Goal: Find specific page/section: Find specific page/section

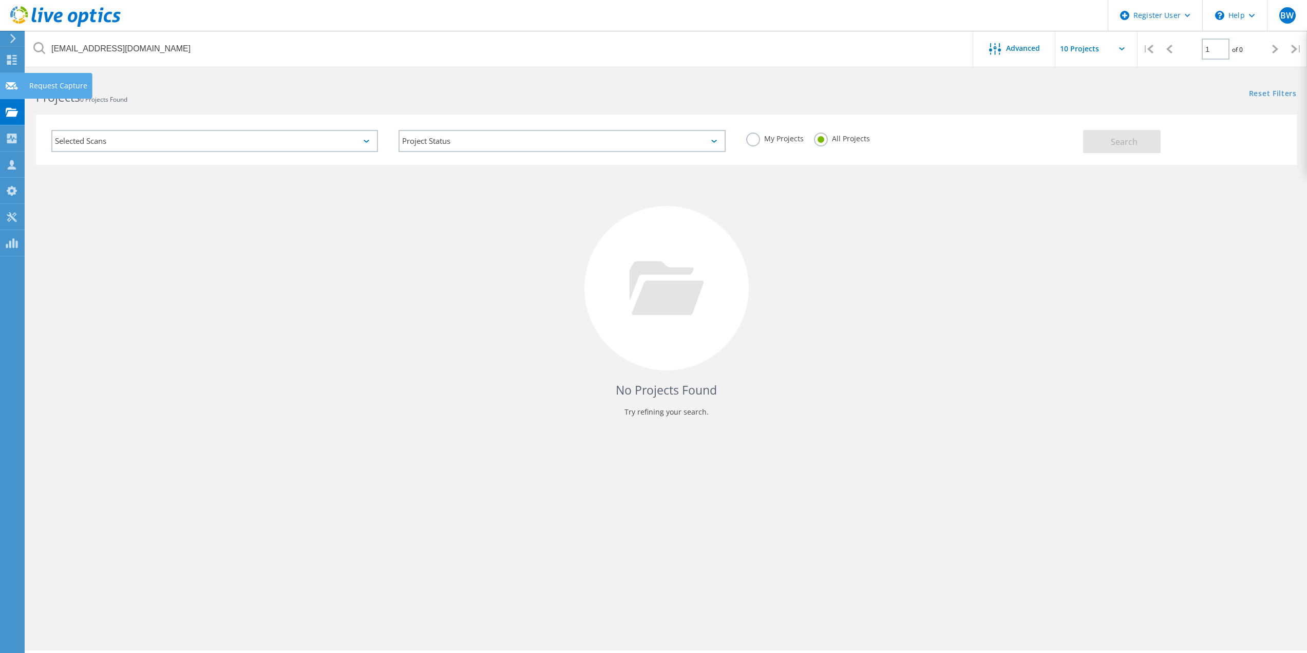
click at [16, 86] on icon at bounding box center [12, 86] width 12 height 10
click at [13, 55] on use at bounding box center [12, 60] width 10 height 10
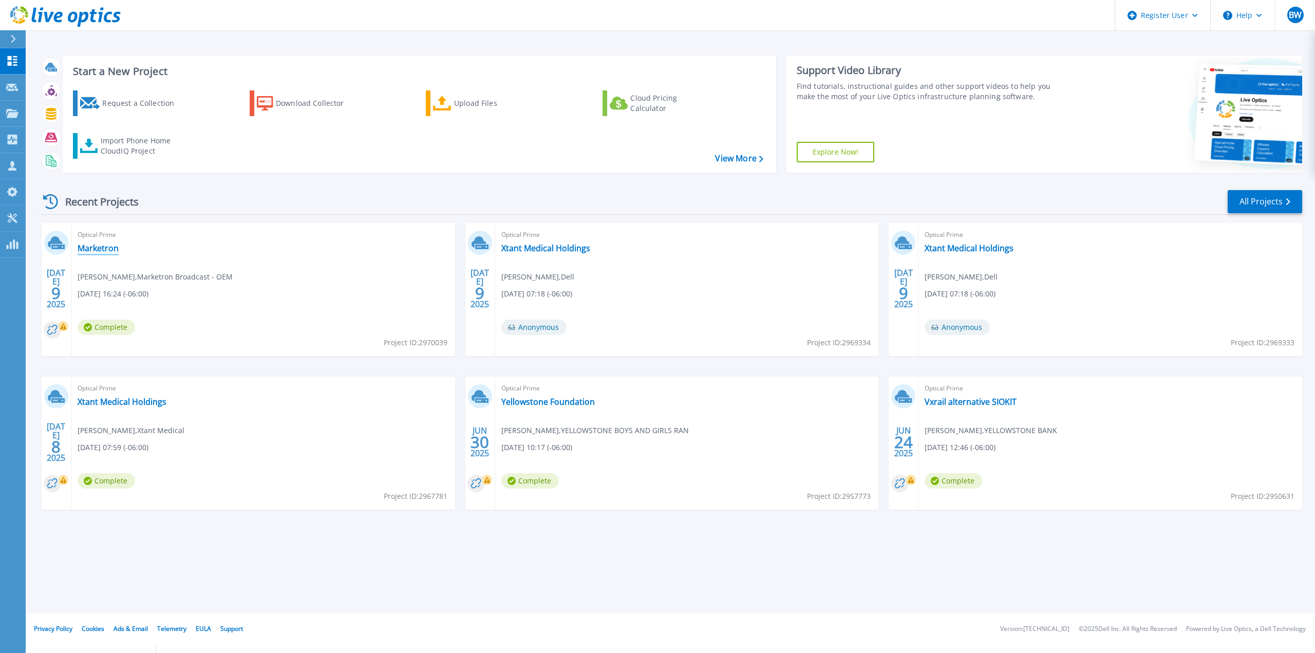
click at [90, 248] on link "Marketron" at bounding box center [98, 248] width 41 height 10
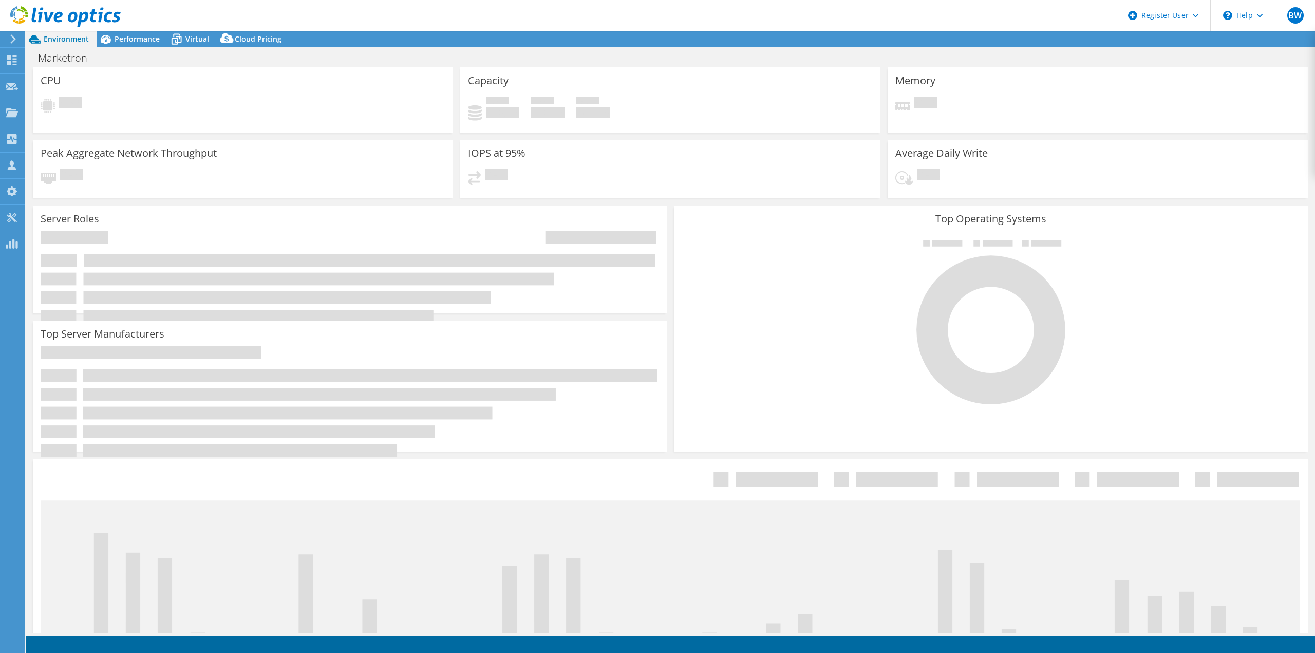
select select "USD"
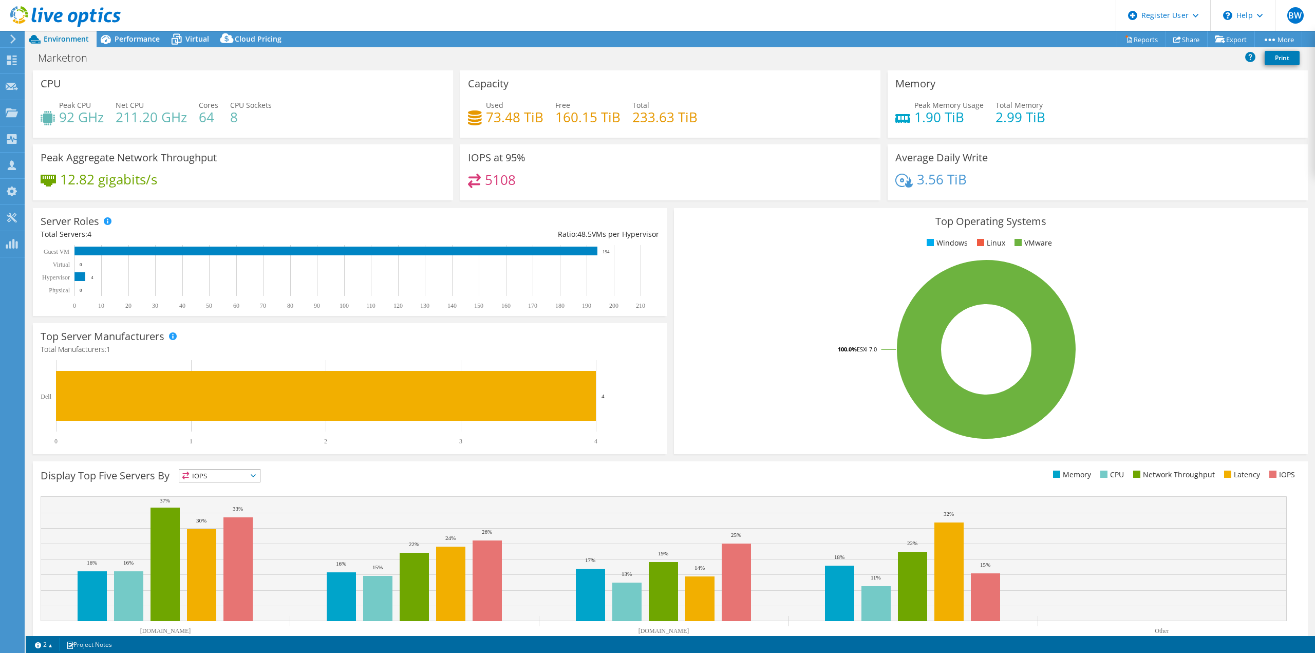
click at [117, 31] on div at bounding box center [60, 17] width 121 height 34
click at [137, 41] on span "Performance" at bounding box center [137, 39] width 45 height 10
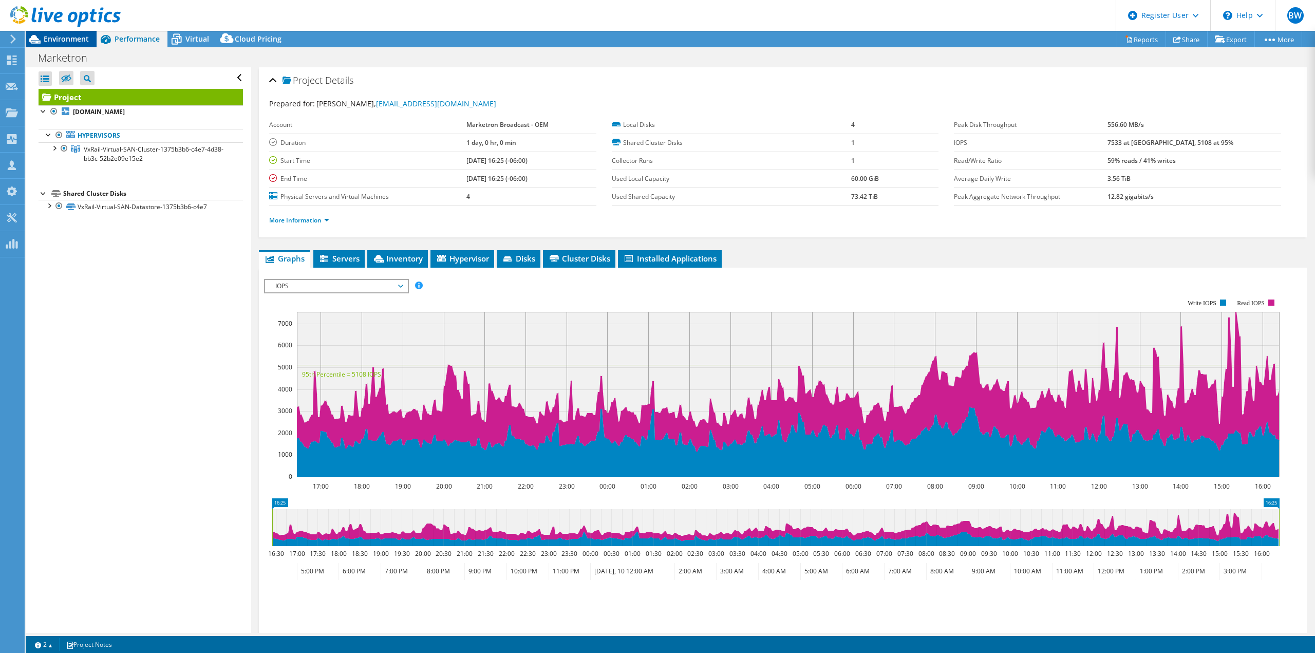
click at [83, 38] on span "Environment" at bounding box center [66, 39] width 45 height 10
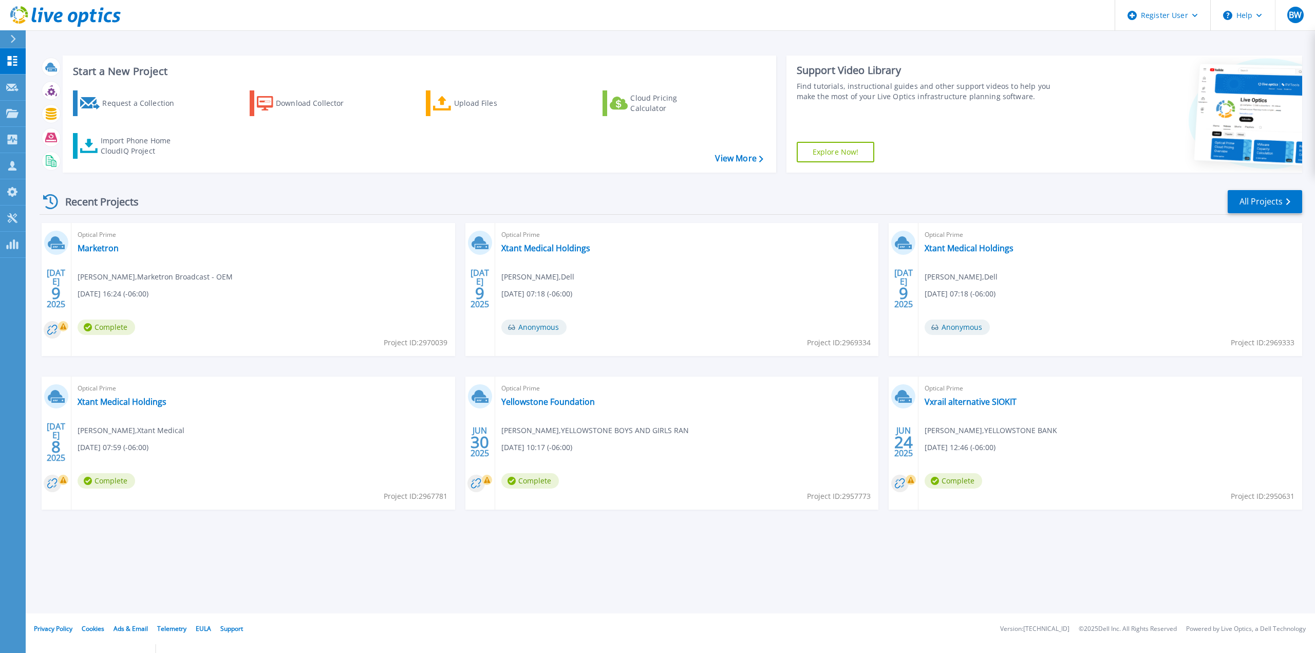
click at [164, 567] on div "Start a New Project Request a Collection Download Collector Upload Files Cloud …" at bounding box center [670, 306] width 1289 height 613
